Goal: Browse casually

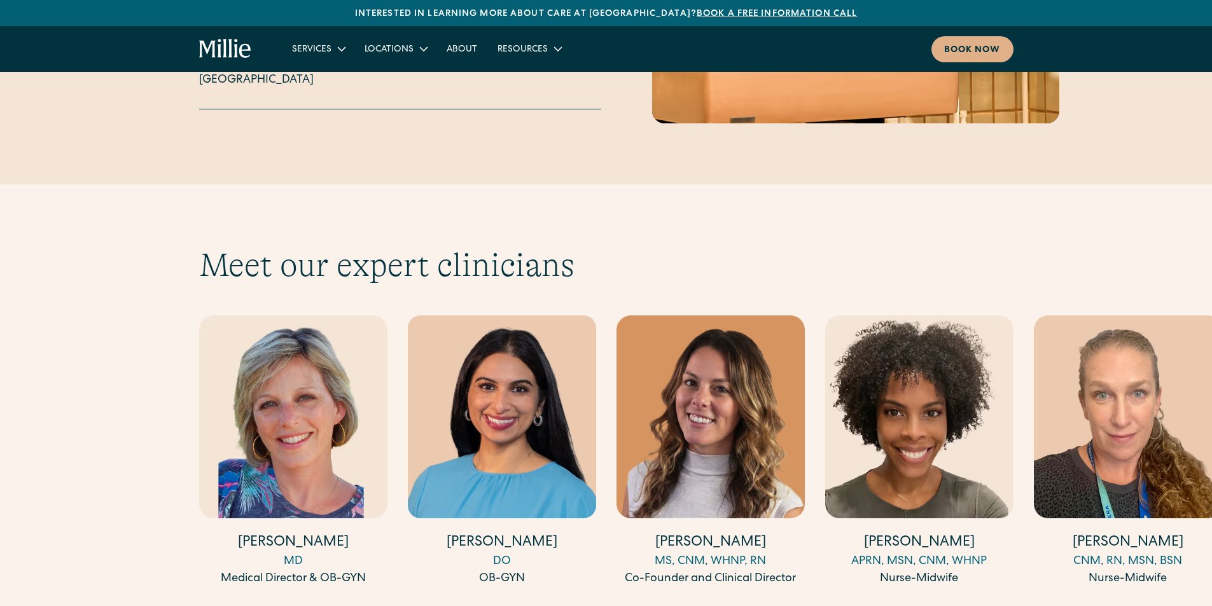
scroll to position [3944, 0]
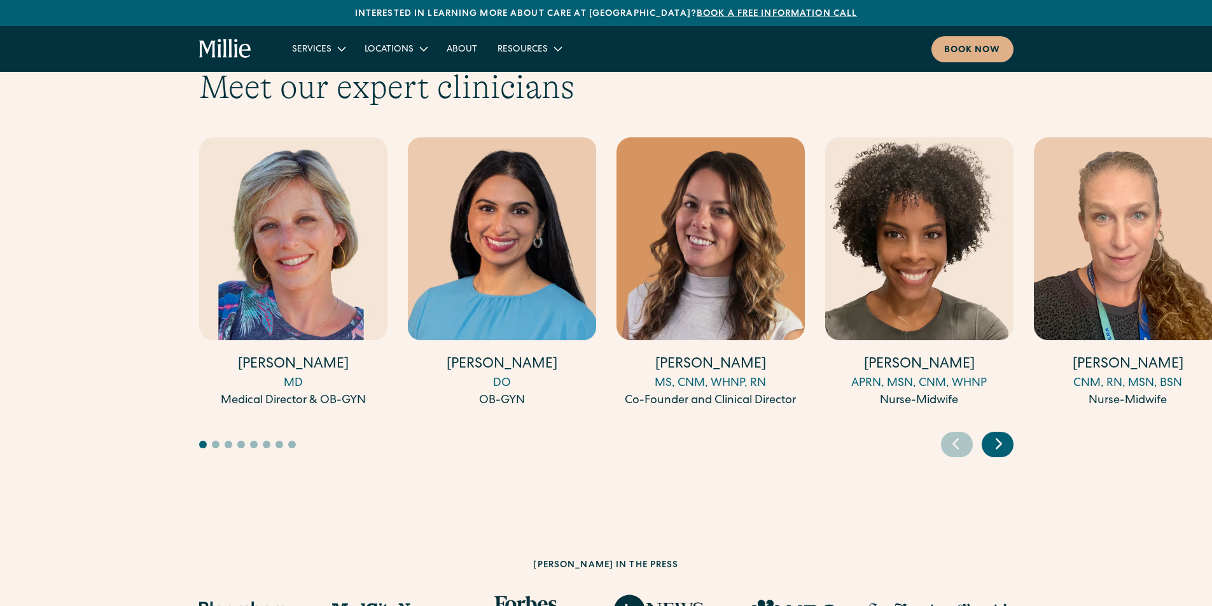
click at [991, 434] on icon "Next slide" at bounding box center [998, 444] width 19 height 20
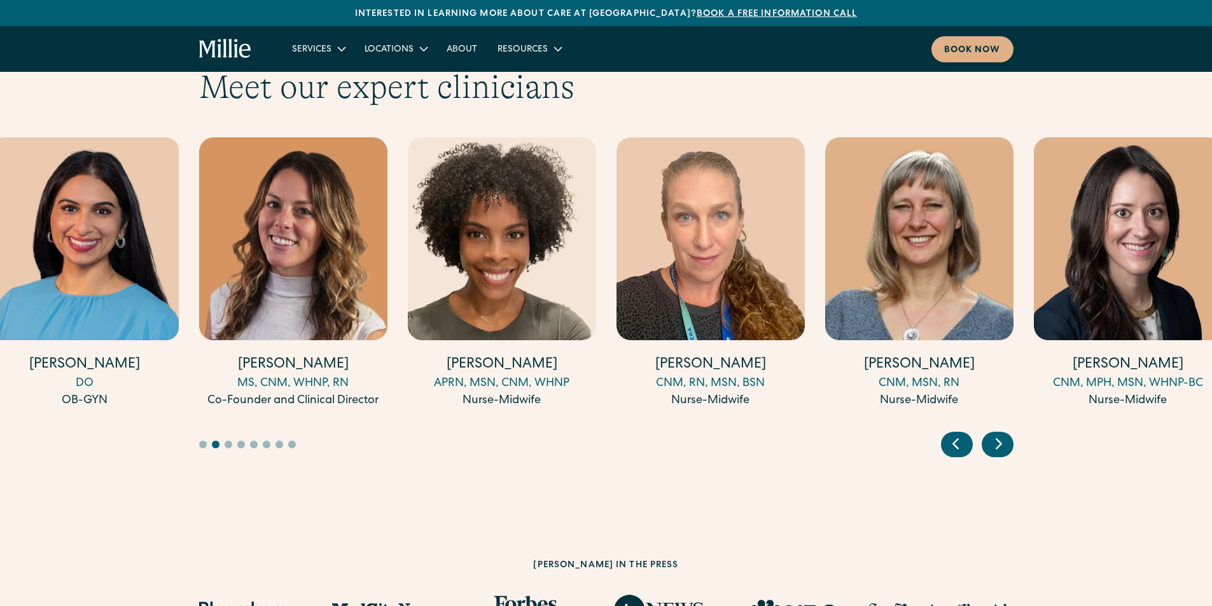
click at [991, 434] on icon "Next slide" at bounding box center [998, 444] width 19 height 20
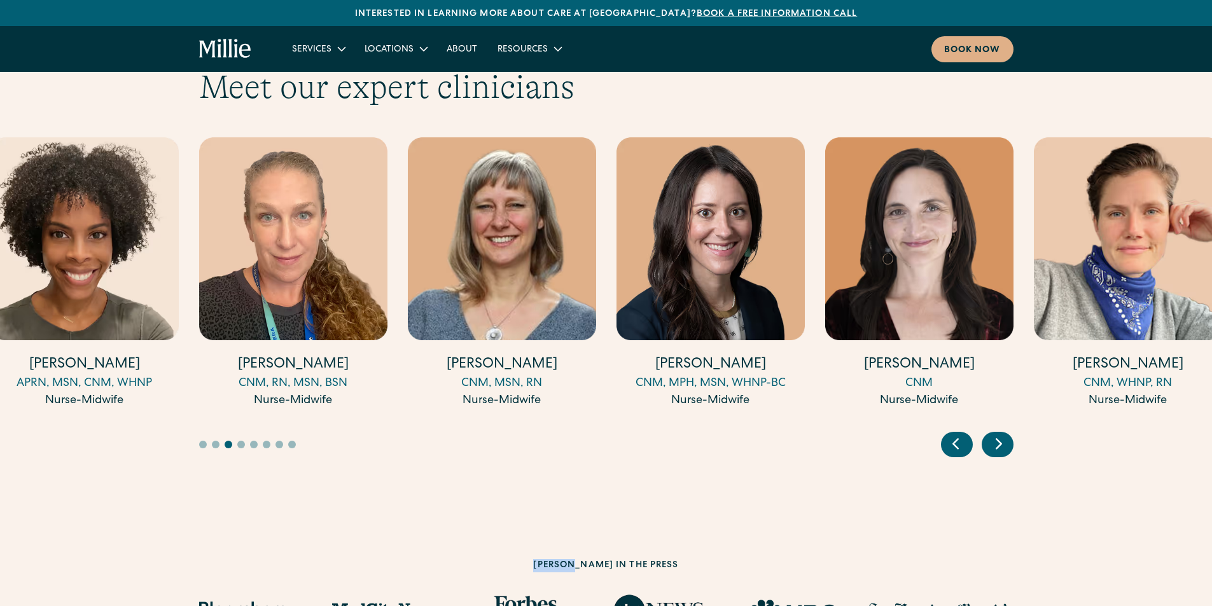
click at [991, 434] on icon "Next slide" at bounding box center [998, 444] width 19 height 20
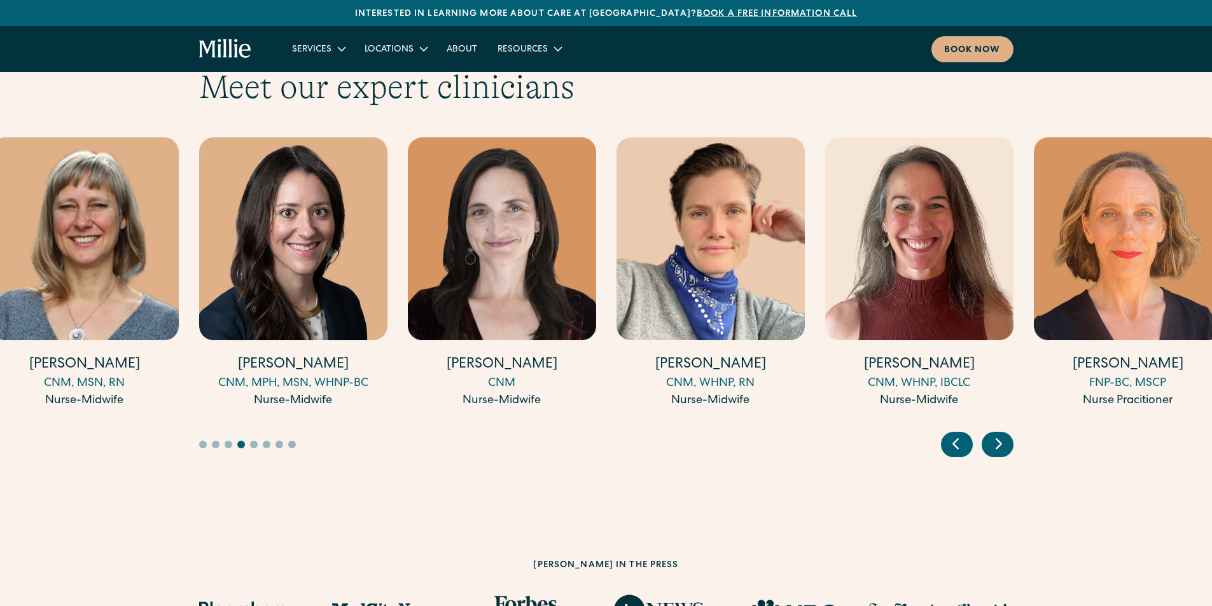
click at [991, 434] on icon "Next slide" at bounding box center [998, 444] width 19 height 20
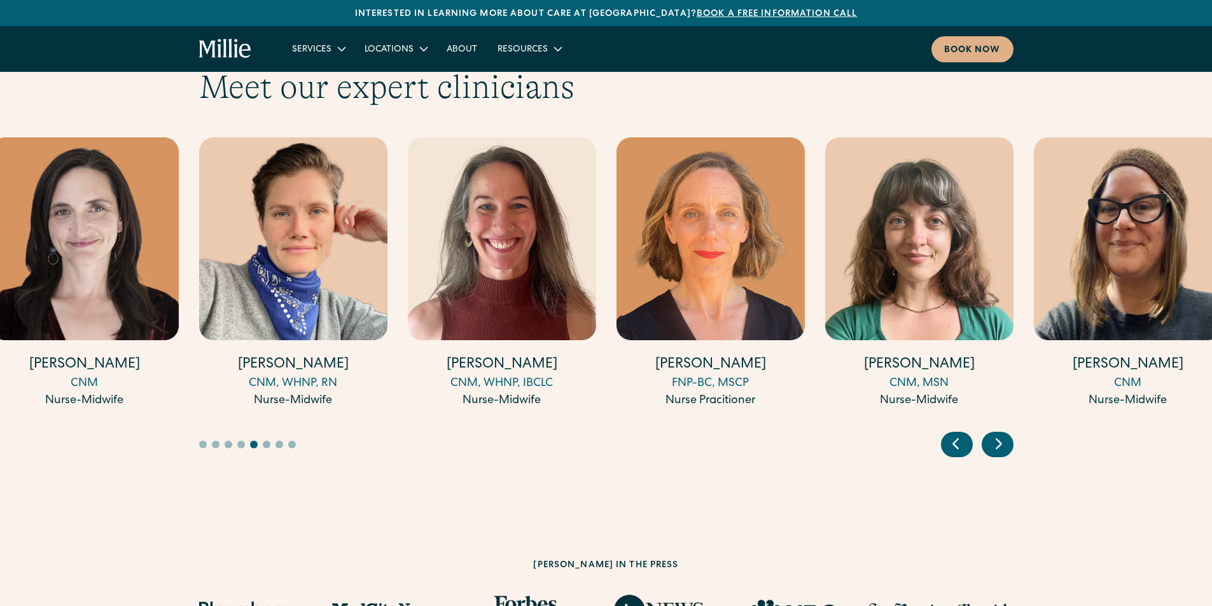
click at [991, 434] on icon "Next slide" at bounding box center [998, 444] width 19 height 20
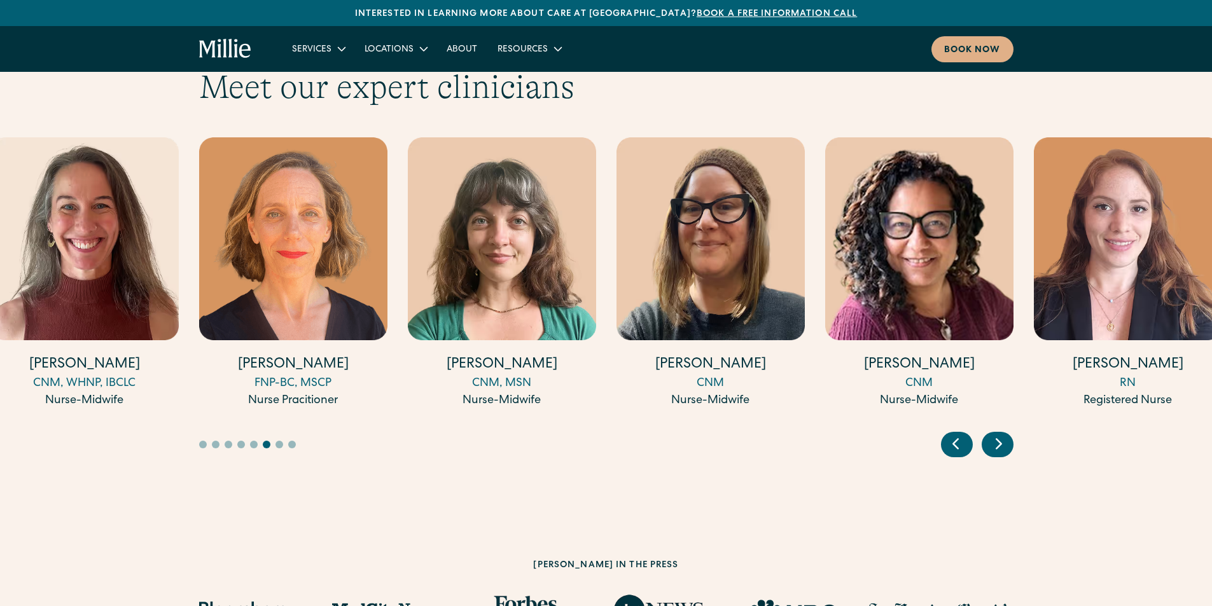
click at [991, 434] on icon "Next slide" at bounding box center [998, 444] width 19 height 20
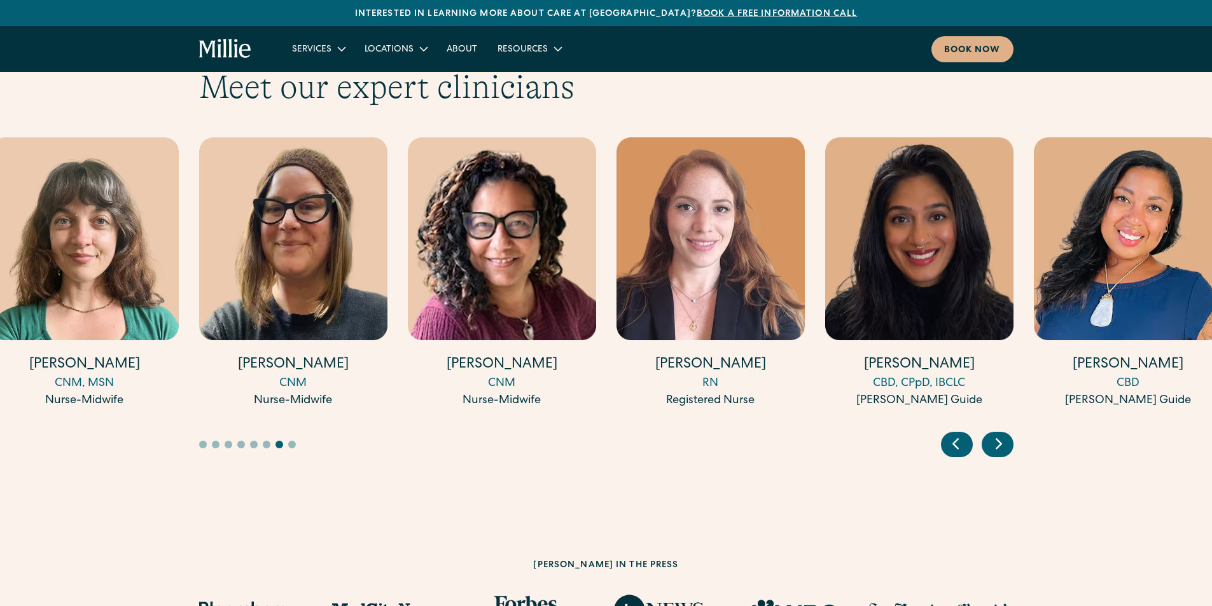
click at [991, 434] on icon "Next slide" at bounding box center [998, 444] width 19 height 20
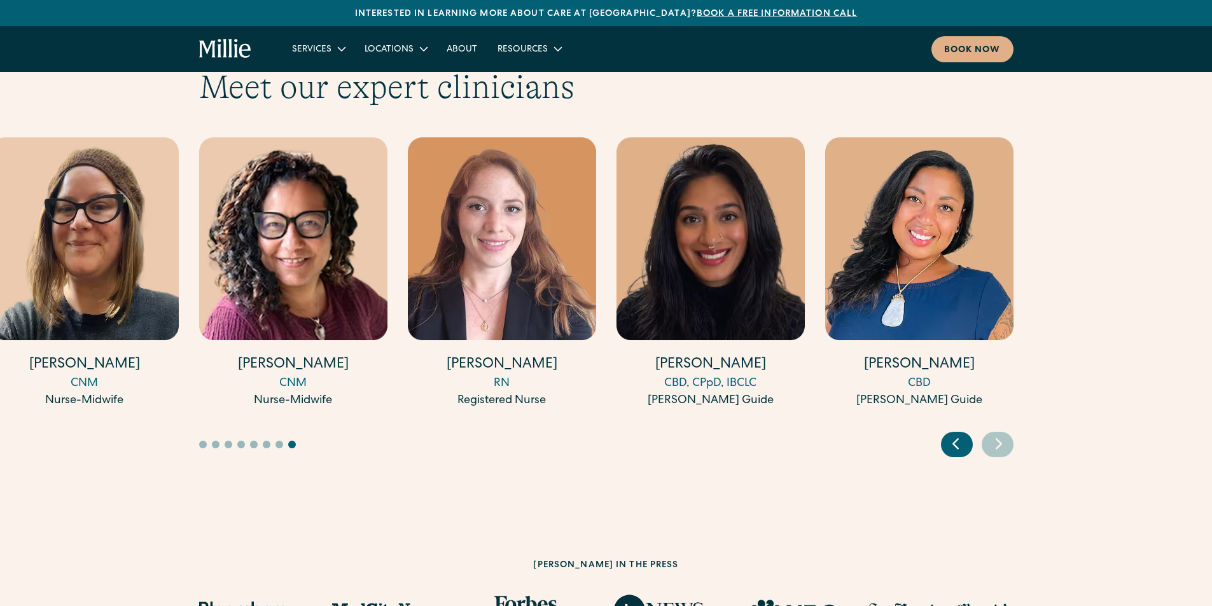
click at [991, 434] on icon "Next slide" at bounding box center [998, 444] width 19 height 20
click at [969, 432] on div "Previous slide" at bounding box center [957, 444] width 32 height 25
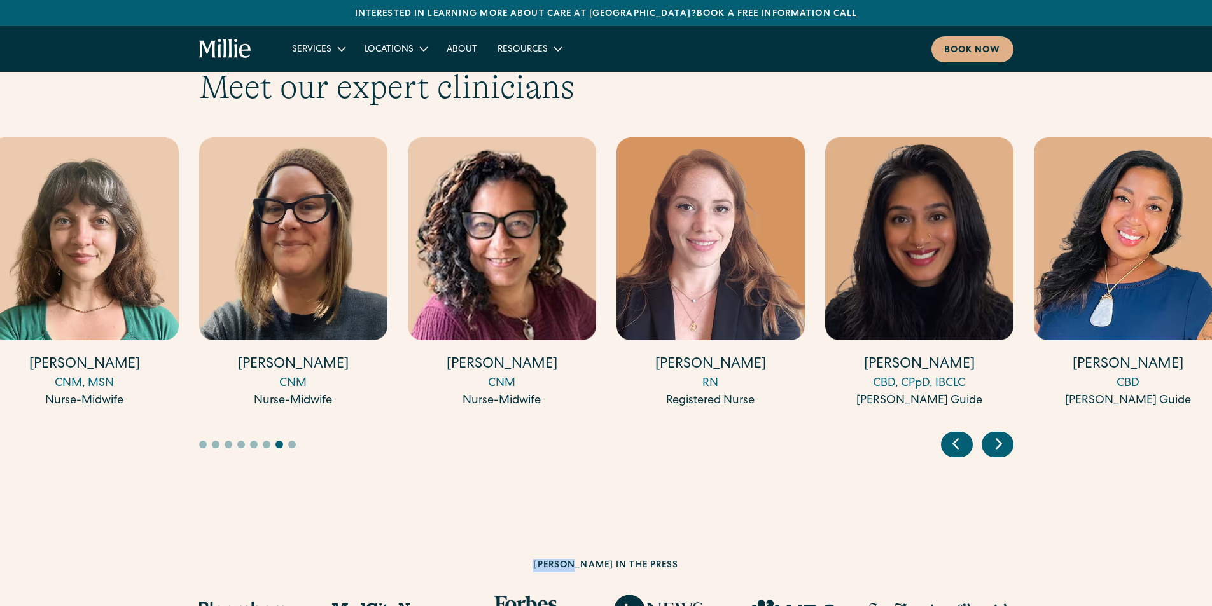
click at [969, 432] on div "Previous slide" at bounding box center [957, 444] width 32 height 25
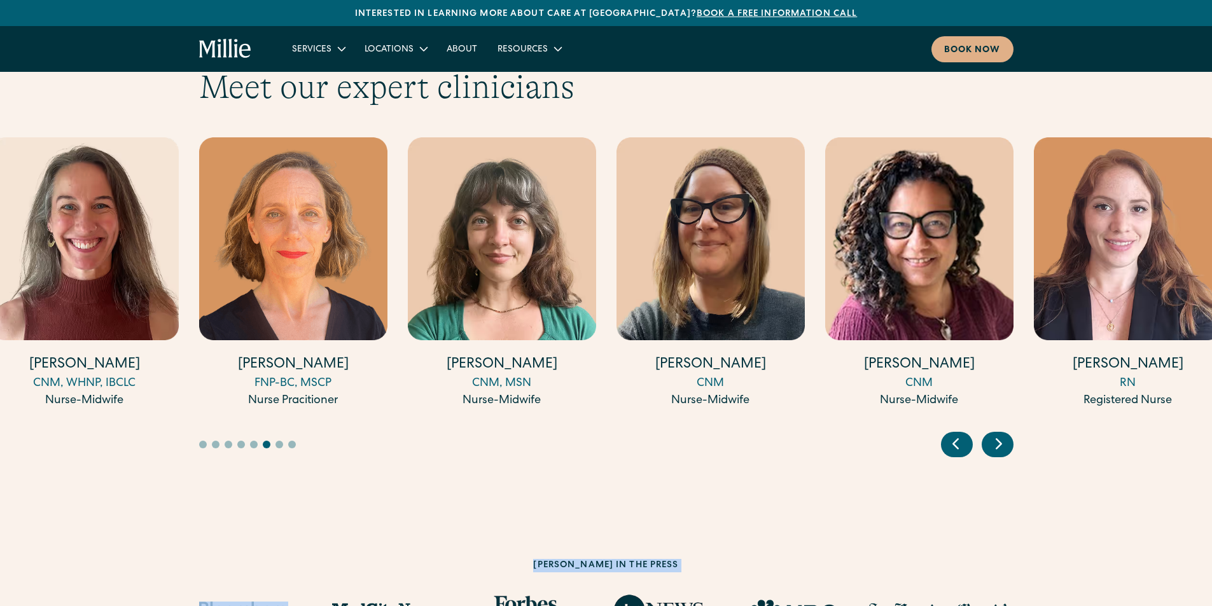
click at [969, 432] on div "Previous slide" at bounding box center [957, 444] width 32 height 25
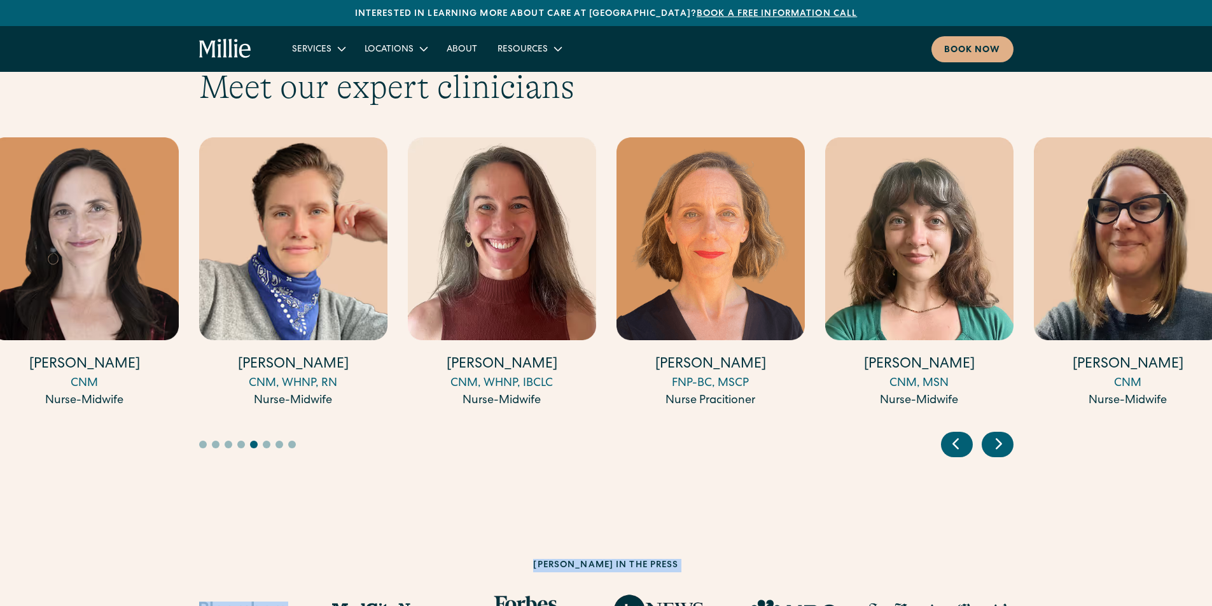
click at [969, 432] on div "Previous slide" at bounding box center [957, 444] width 32 height 25
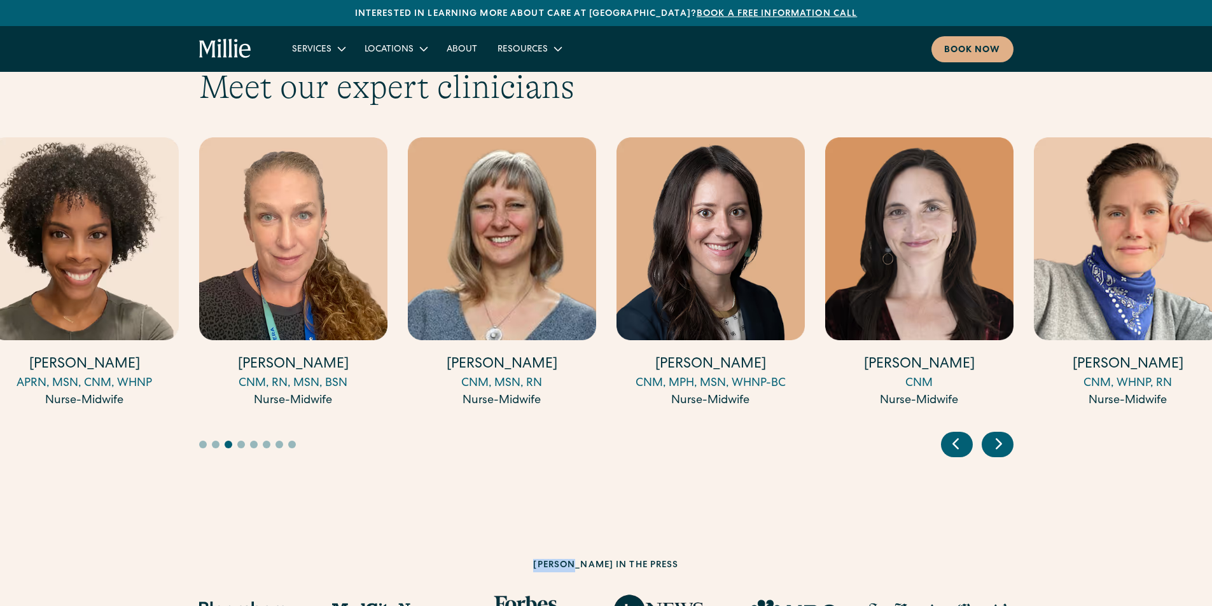
click at [969, 432] on div "Previous slide" at bounding box center [957, 444] width 32 height 25
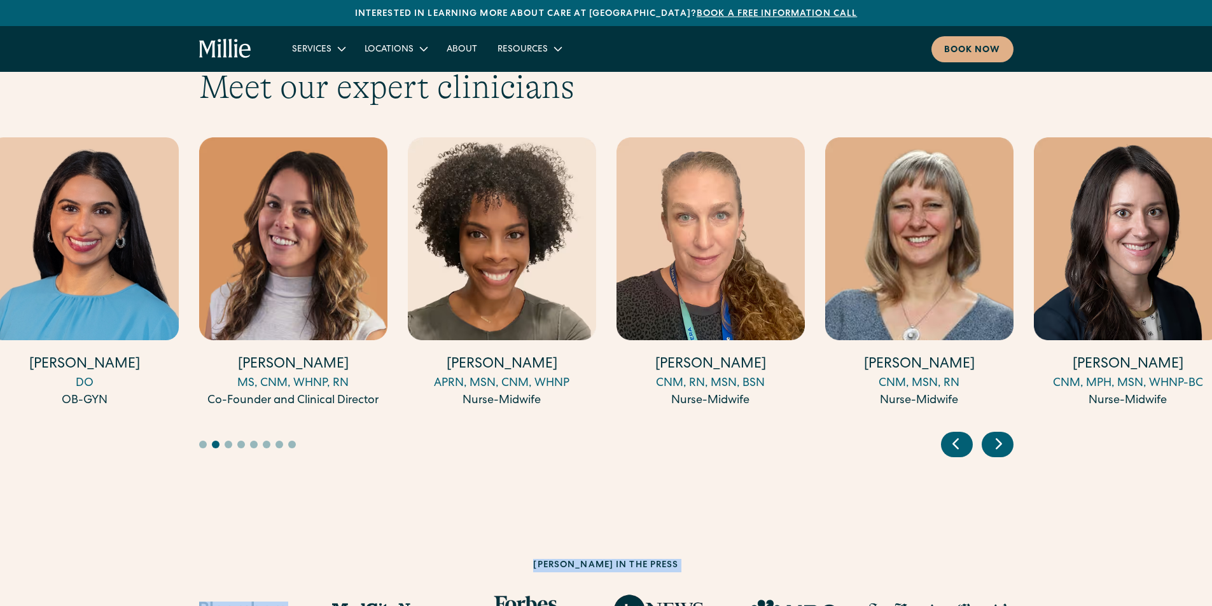
click at [969, 432] on div "Previous slide" at bounding box center [957, 444] width 32 height 25
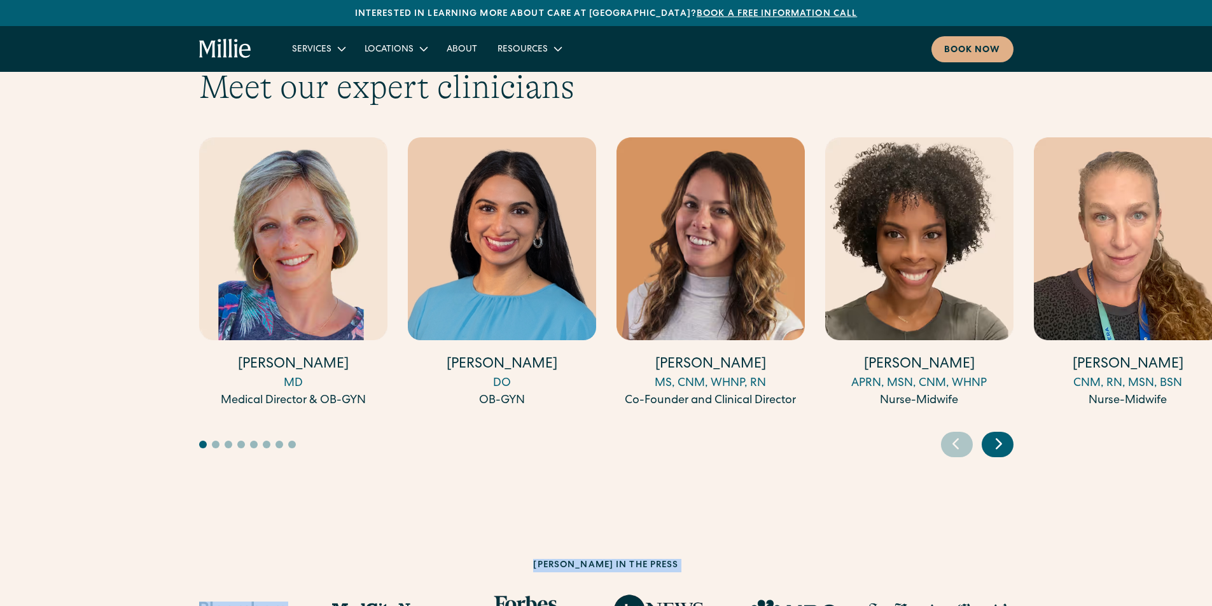
click at [969, 432] on div "Previous slide" at bounding box center [957, 444] width 32 height 25
click at [995, 434] on icon "Next slide" at bounding box center [998, 444] width 19 height 20
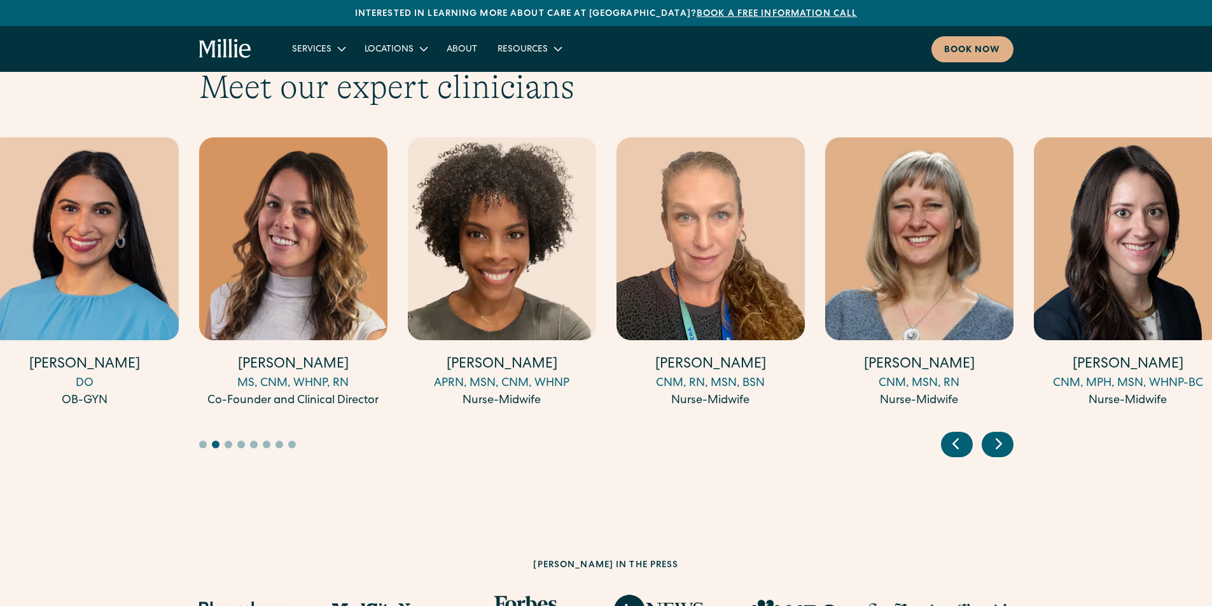
click at [995, 434] on icon "Next slide" at bounding box center [998, 444] width 19 height 20
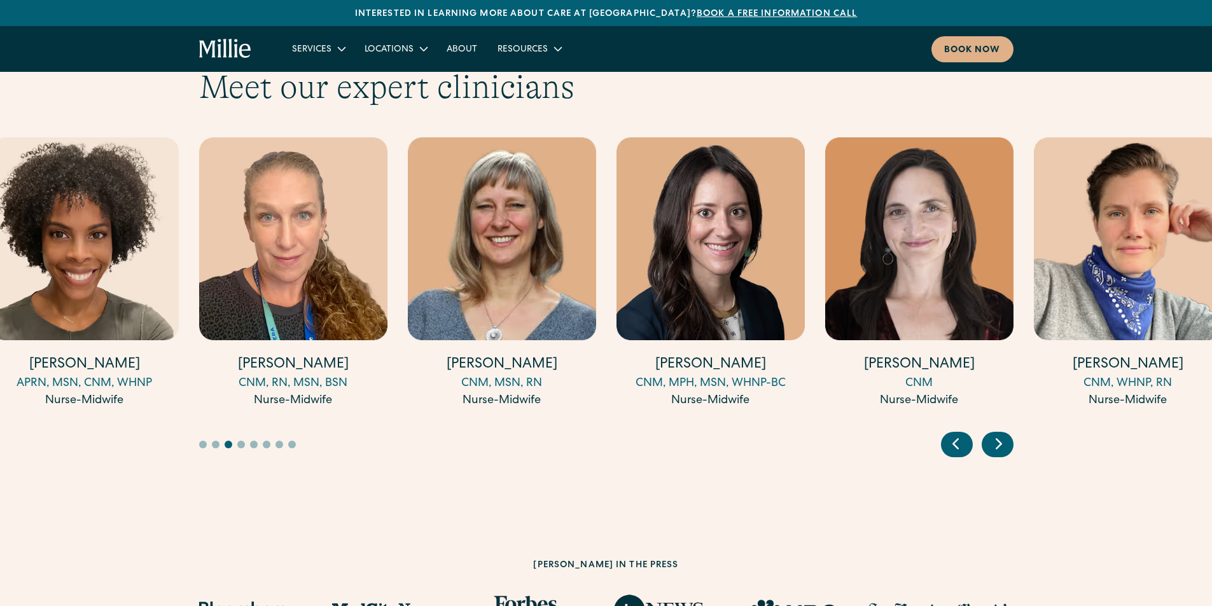
click at [995, 434] on icon "Next slide" at bounding box center [998, 444] width 19 height 20
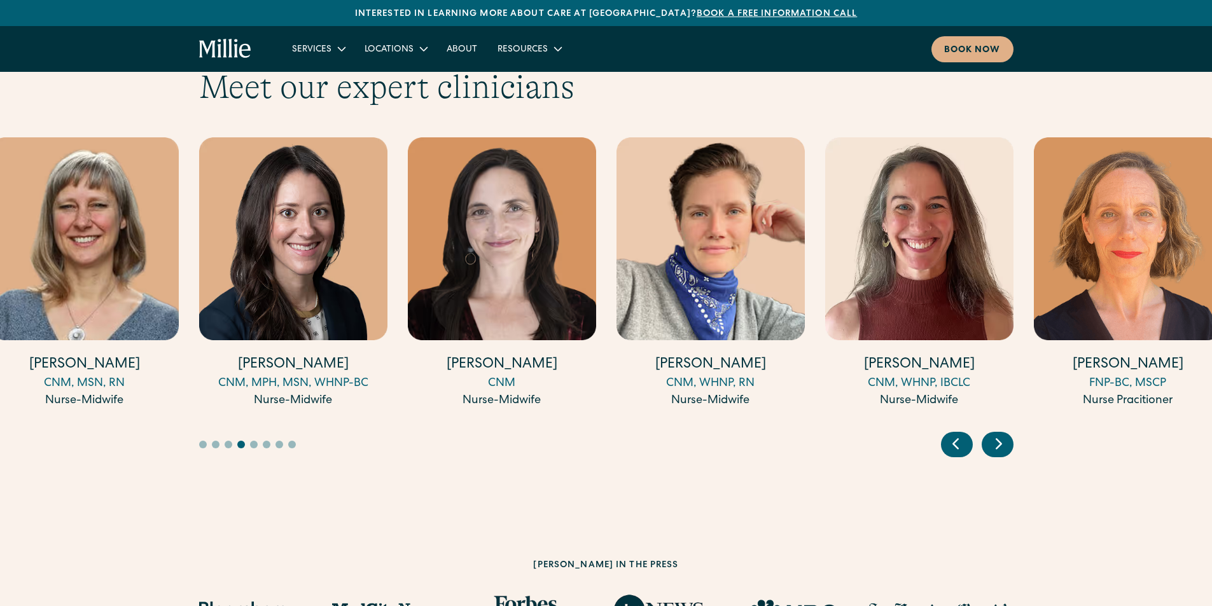
click at [995, 434] on icon "Next slide" at bounding box center [998, 444] width 19 height 20
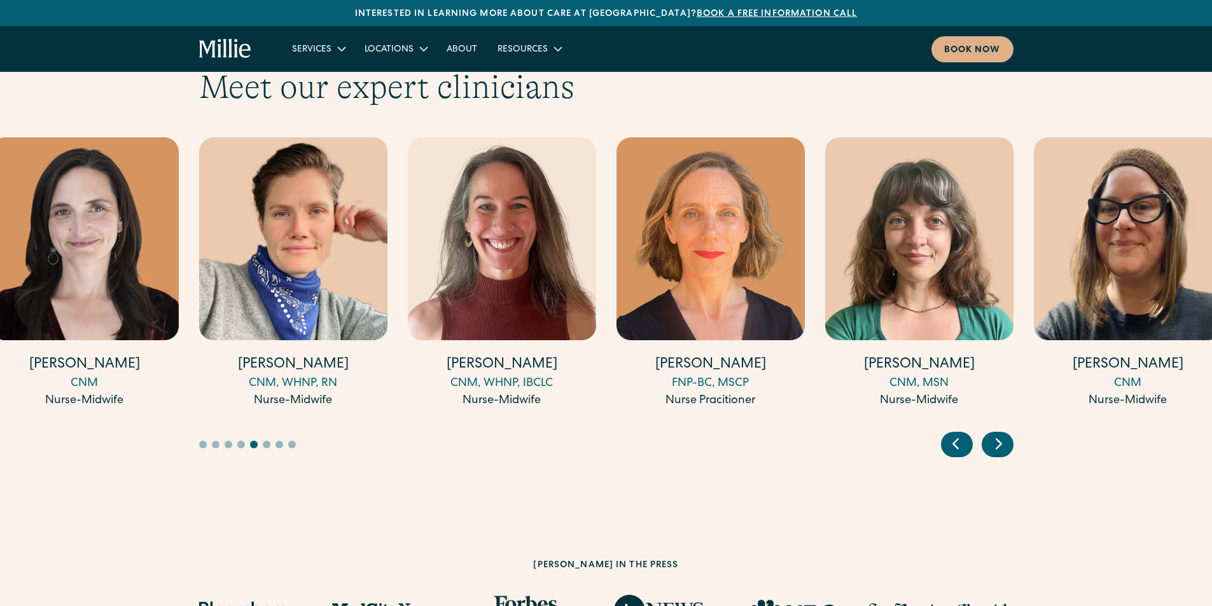
click at [995, 434] on icon "Next slide" at bounding box center [998, 444] width 19 height 20
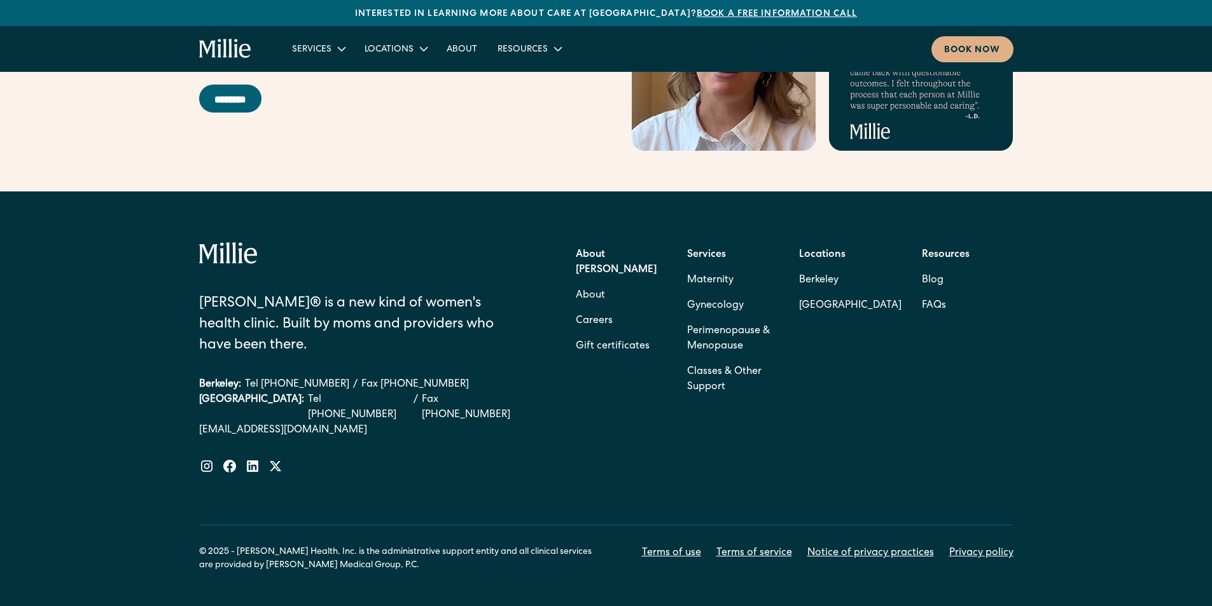
scroll to position [5585, 0]
